Goal: Register for event/course

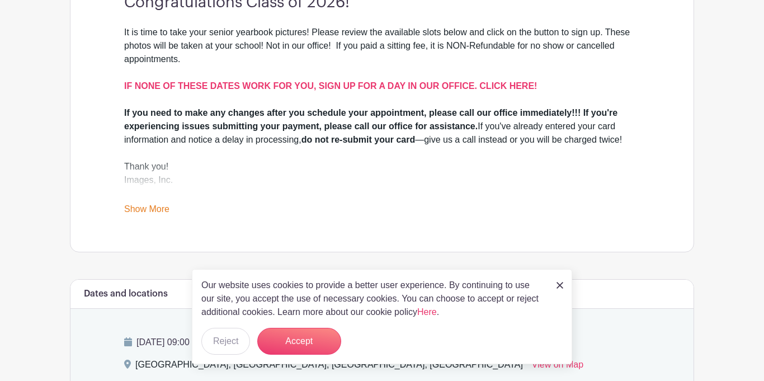
scroll to position [357, 0]
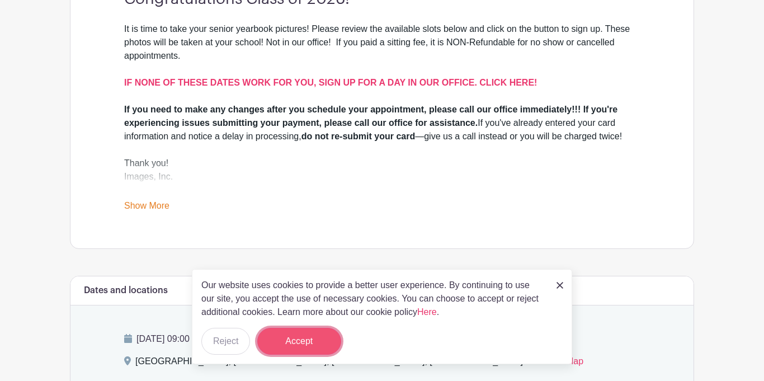
click at [321, 334] on button "Accept" at bounding box center [299, 341] width 84 height 27
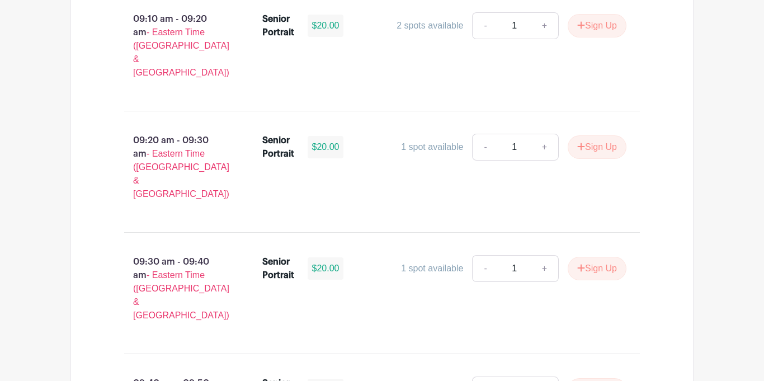
scroll to position [957, 0]
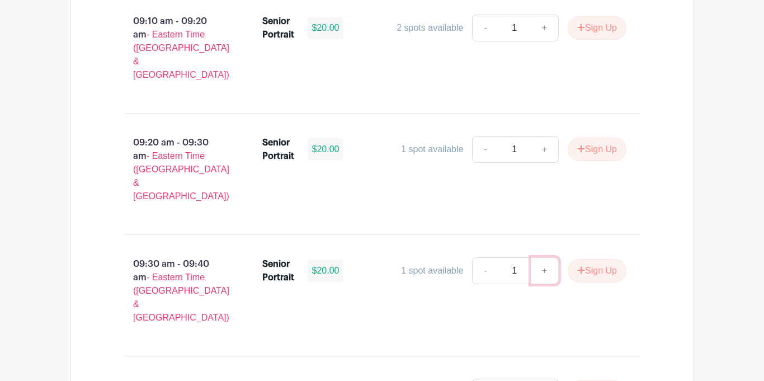
click at [541, 257] on link "+" at bounding box center [544, 270] width 28 height 27
click at [592, 259] on button "Sign Up" at bounding box center [596, 270] width 59 height 23
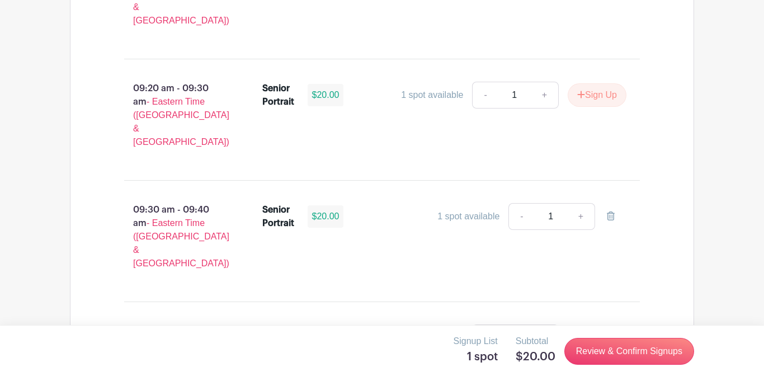
scroll to position [1013, 0]
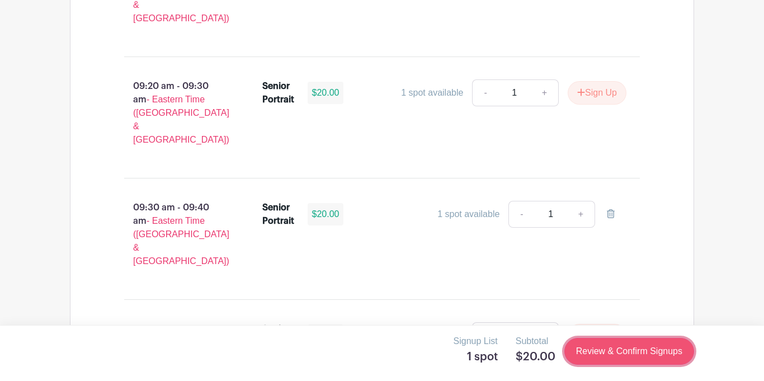
click at [606, 347] on link "Review & Confirm Signups" at bounding box center [629, 351] width 130 height 27
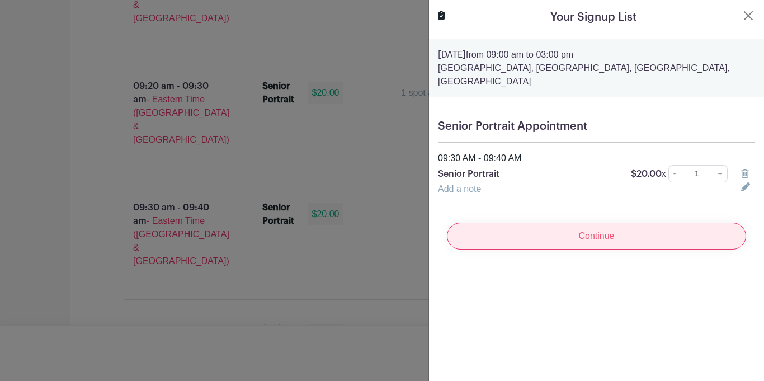
click at [605, 238] on input "Continue" at bounding box center [596, 235] width 299 height 27
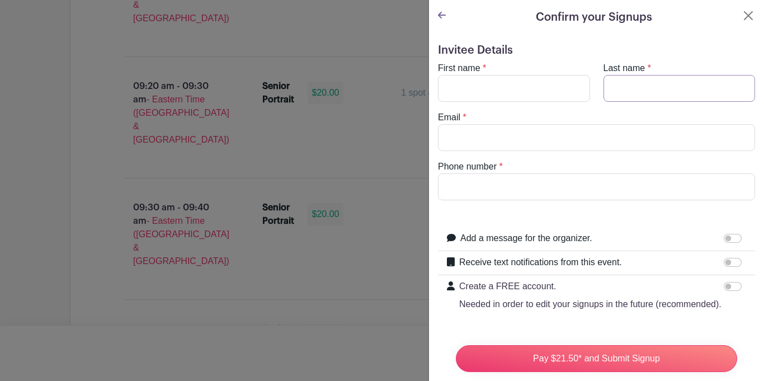
click at [648, 90] on input "Last name" at bounding box center [679, 88] width 152 height 27
type input "[PERSON_NAME]"
click at [561, 94] on input "First name" at bounding box center [514, 88] width 152 height 27
type input "keasia"
click at [448, 145] on input "Email" at bounding box center [596, 137] width 317 height 27
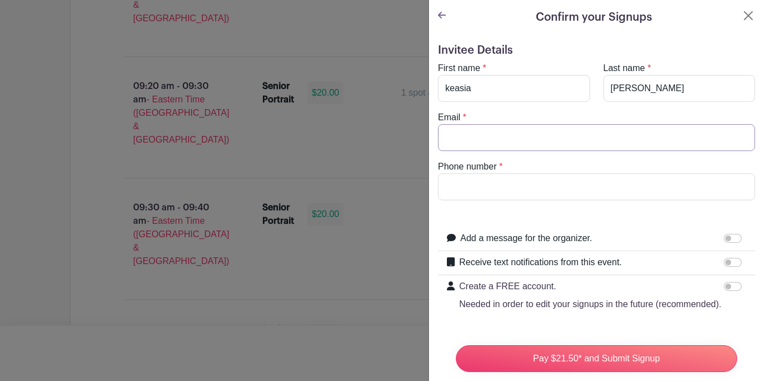
type input "[EMAIL_ADDRESS][DOMAIN_NAME]"
type input "8644952305"
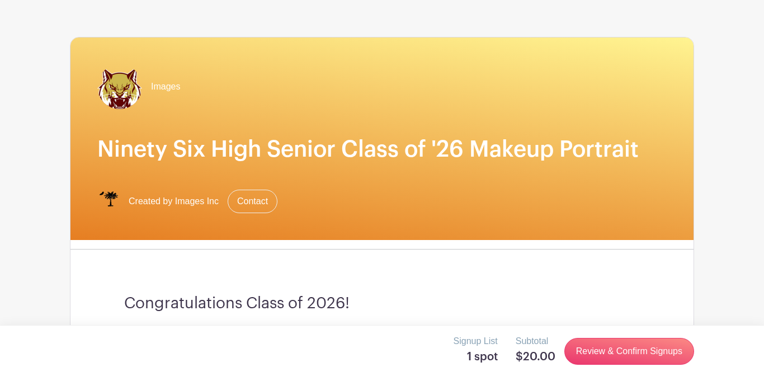
scroll to position [0, 0]
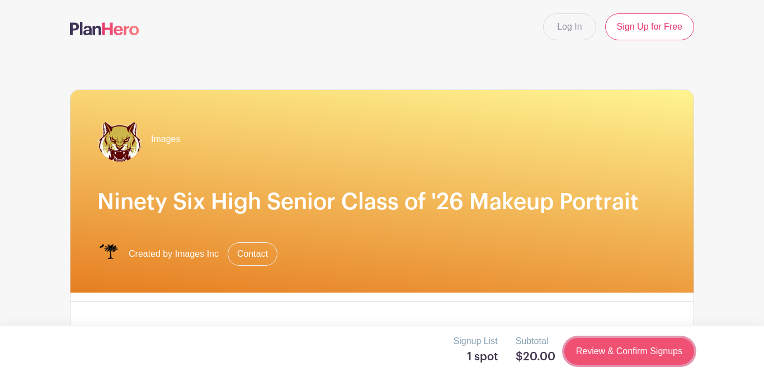
click at [629, 345] on link "Review & Confirm Signups" at bounding box center [629, 351] width 130 height 27
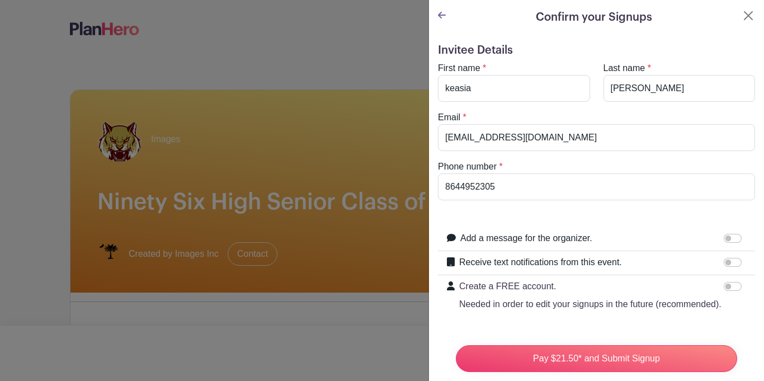
scroll to position [97, 0]
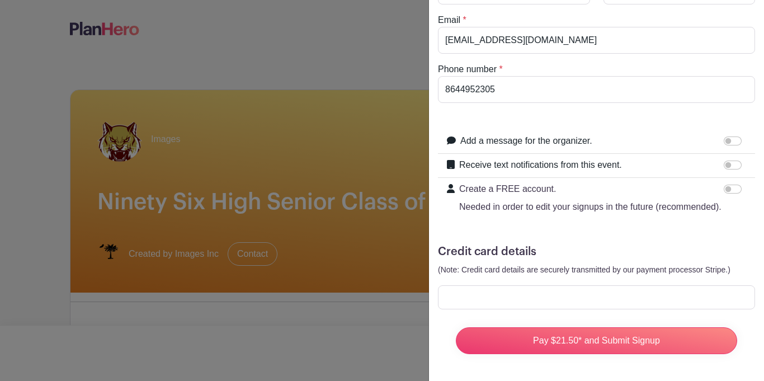
click at [616, 291] on div at bounding box center [596, 297] width 317 height 24
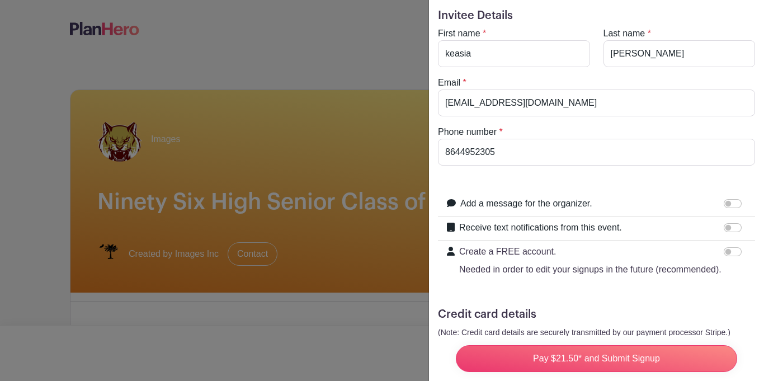
scroll to position [0, 0]
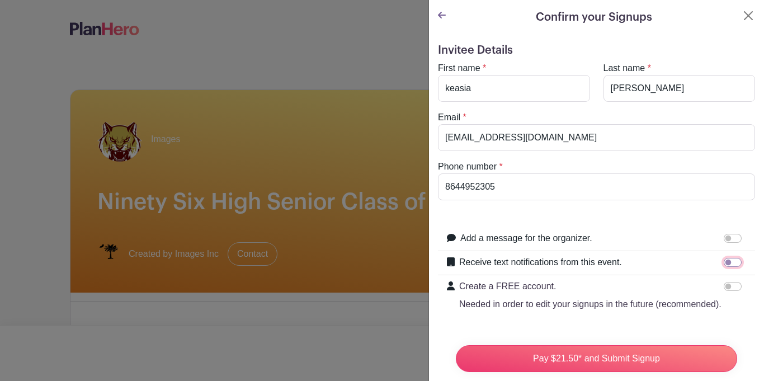
click at [734, 264] on input "Receive text notifications from this event." at bounding box center [732, 262] width 18 height 9
checkbox input "true"
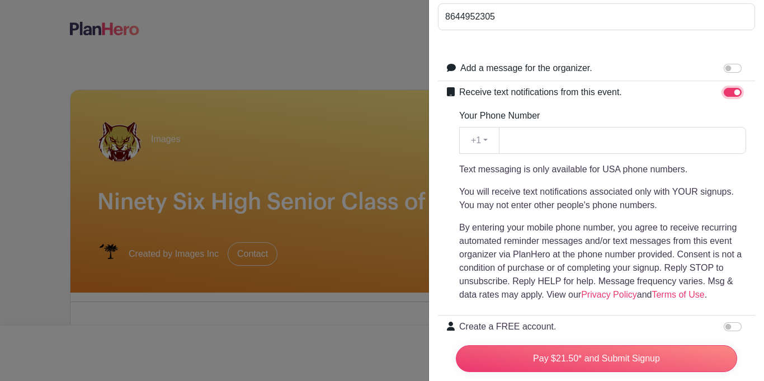
scroll to position [176, 0]
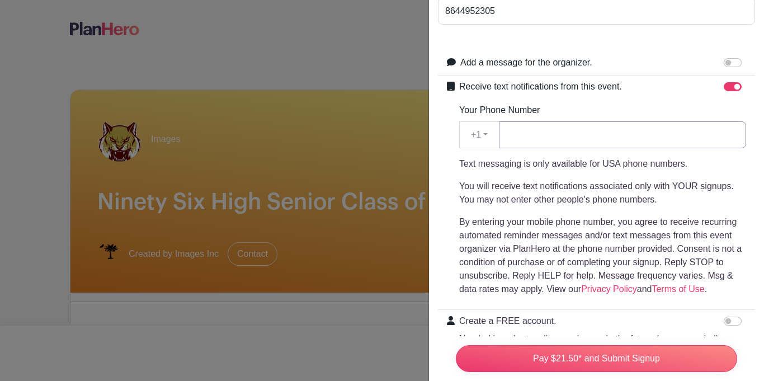
click at [578, 134] on input "Your Phone Number" at bounding box center [622, 134] width 247 height 27
type input "8644952305"
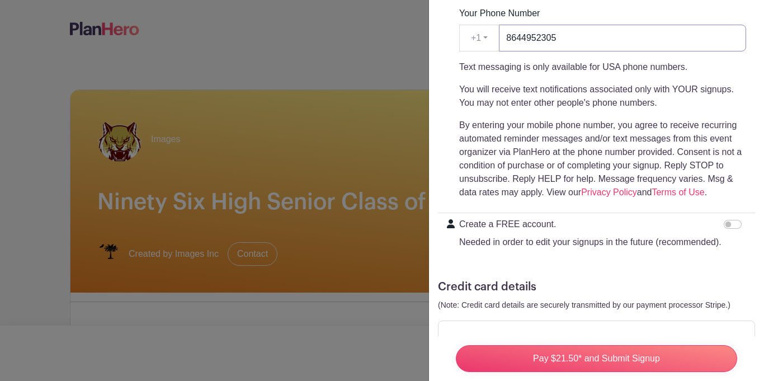
scroll to position [307, 0]
